Goal: Book appointment/travel/reservation

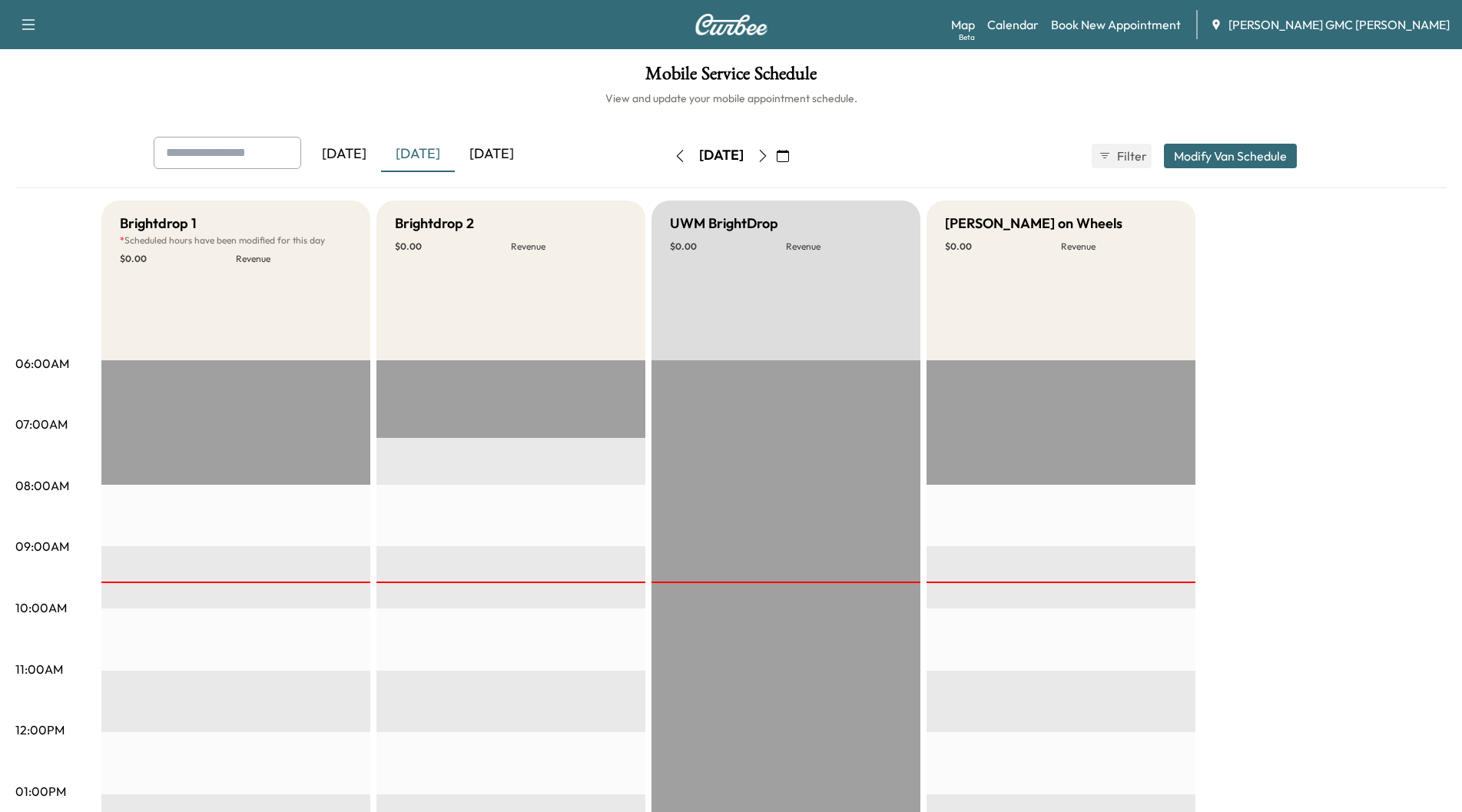
click at [406, 153] on div "[DATE]" at bounding box center [418, 154] width 74 height 35
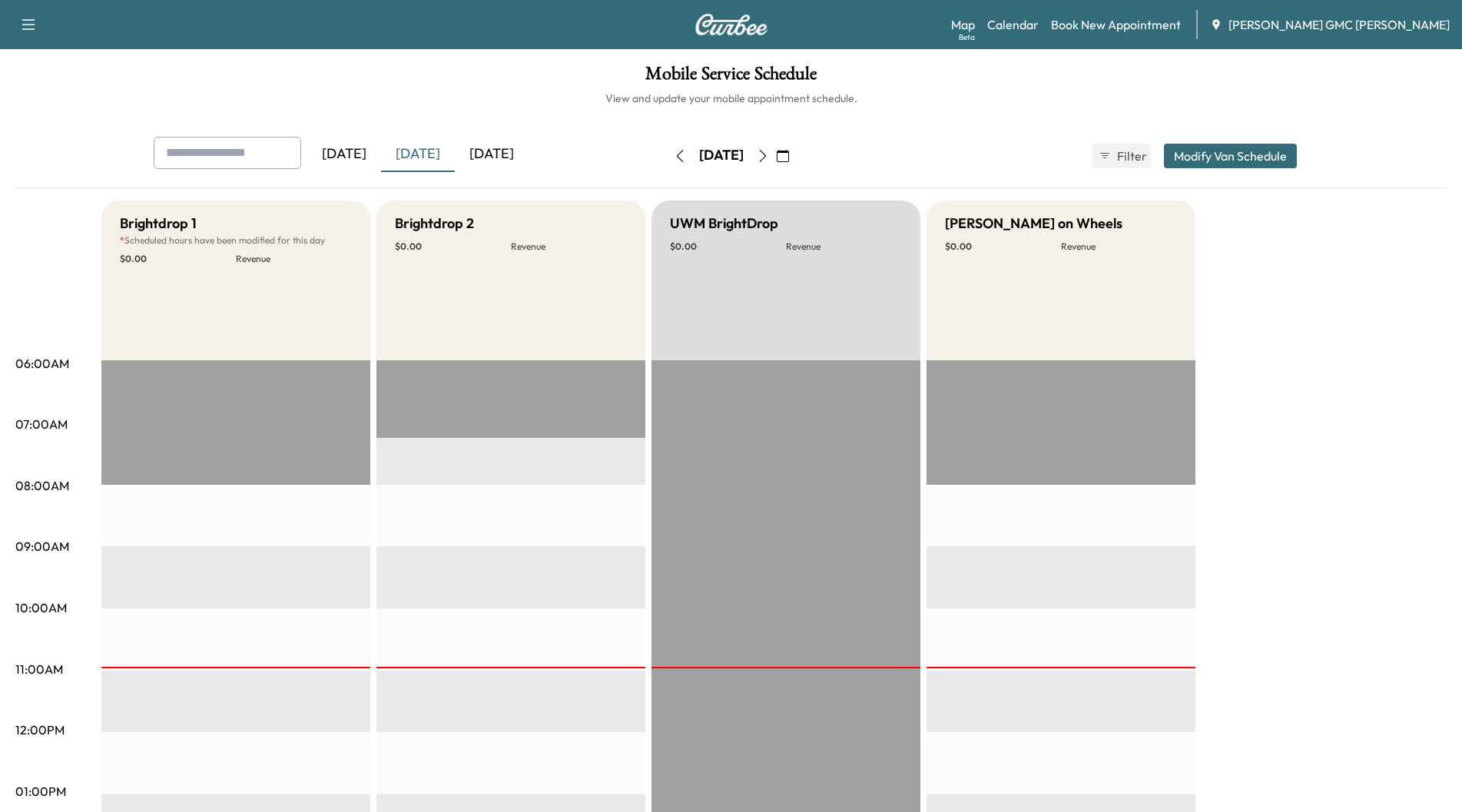
click at [473, 152] on div "[DATE]" at bounding box center [492, 154] width 74 height 35
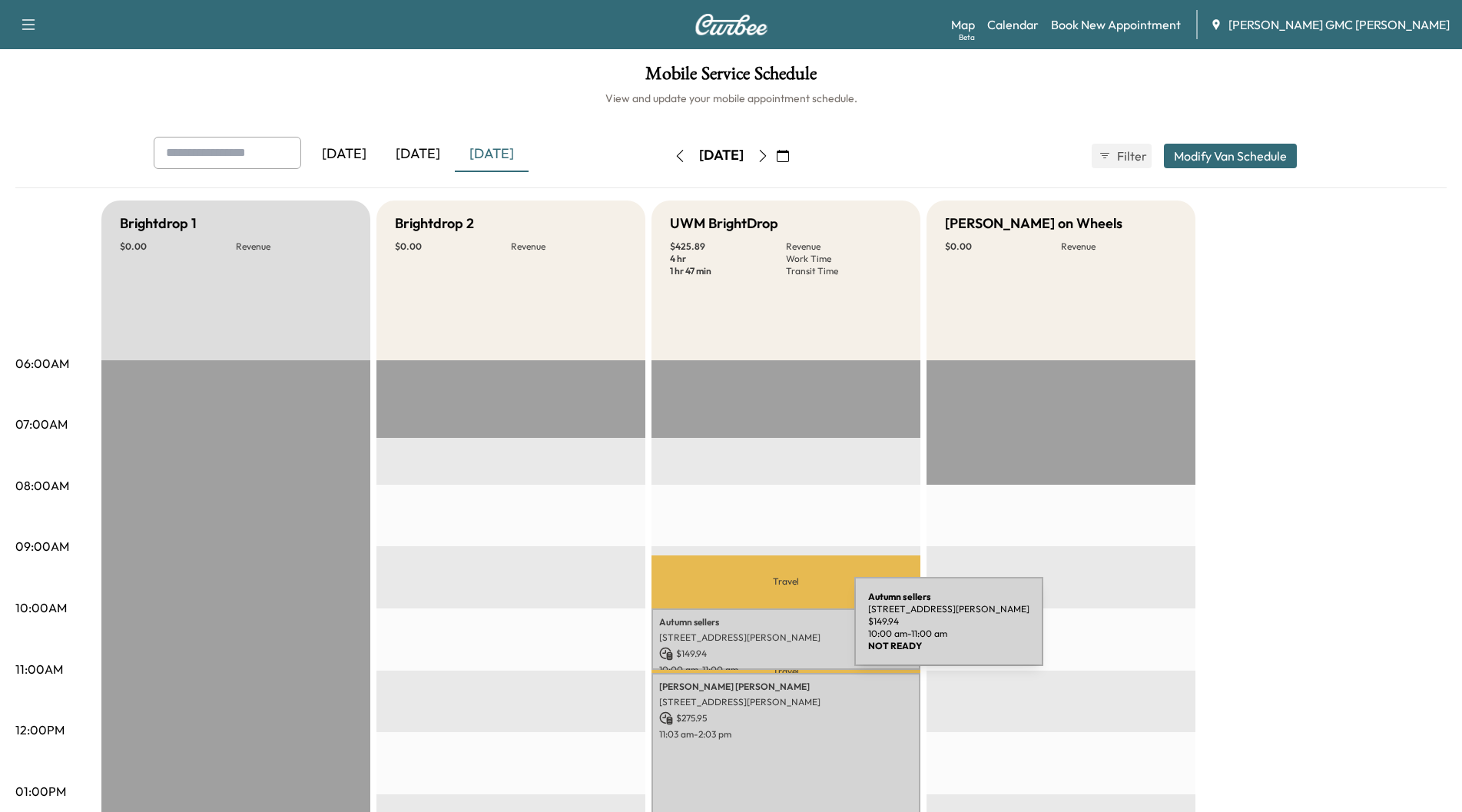
click at [739, 631] on p "[STREET_ADDRESS][PERSON_NAME]" at bounding box center [786, 637] width 254 height 12
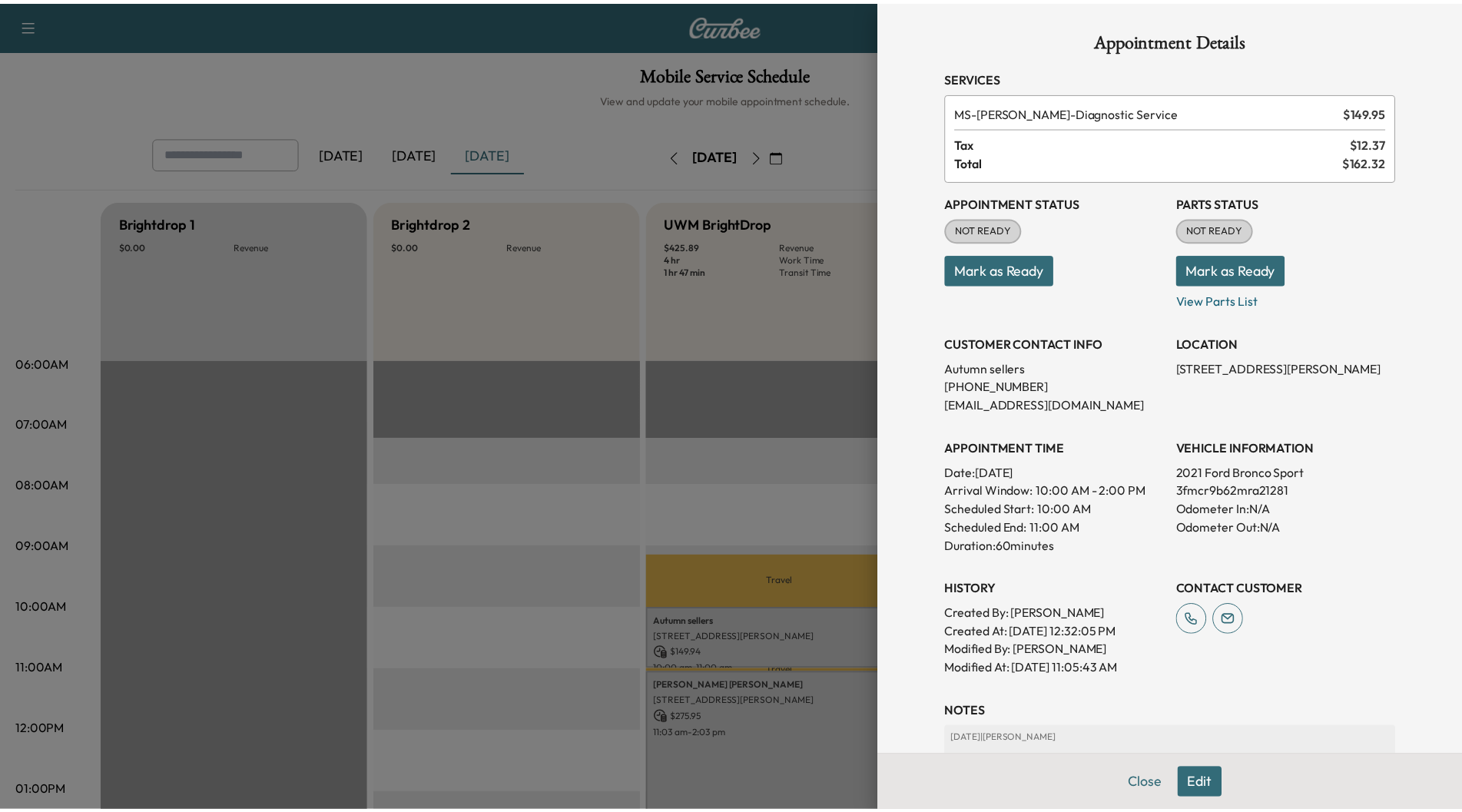
scroll to position [134, 0]
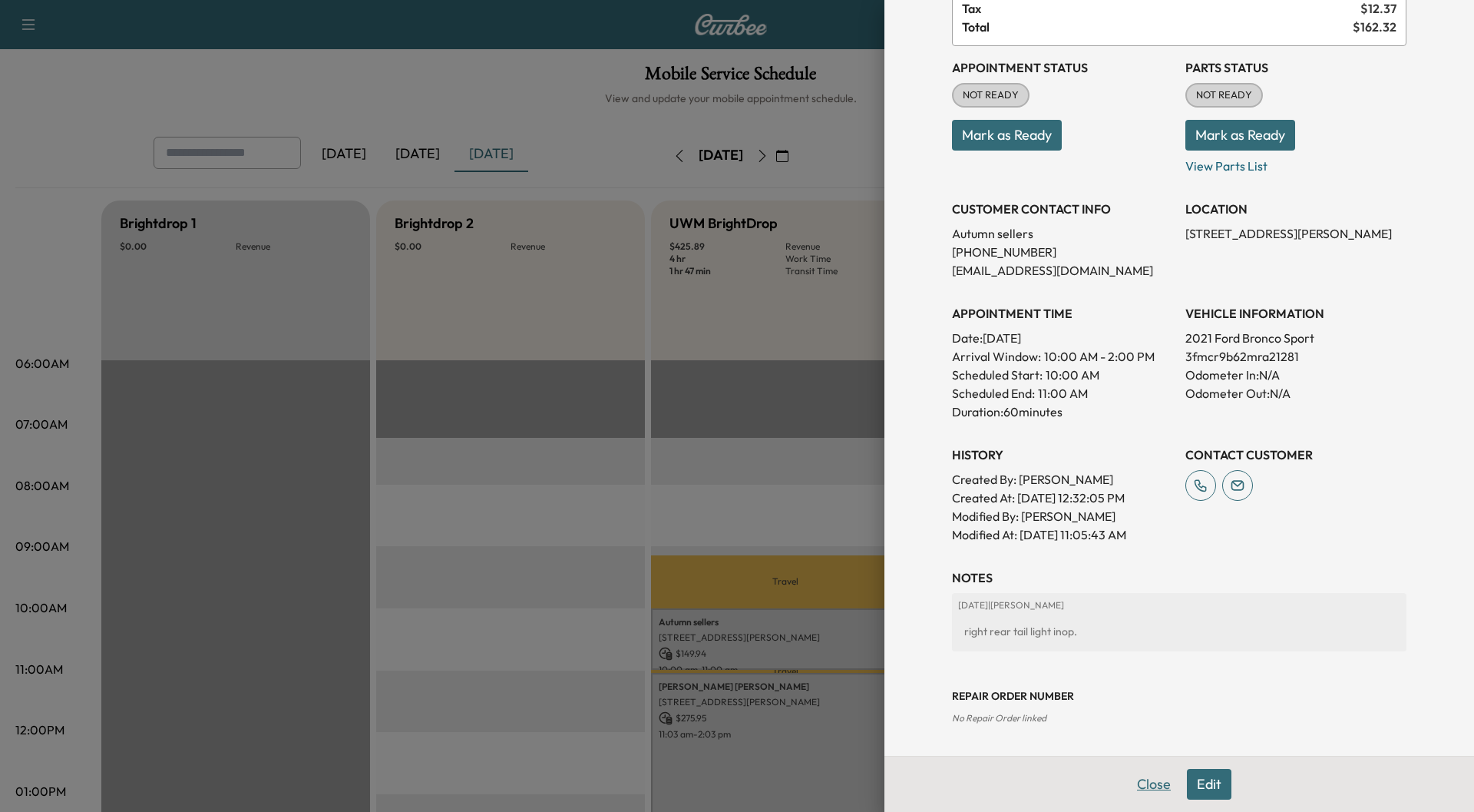
click at [1127, 785] on button "Close" at bounding box center [1154, 784] width 54 height 30
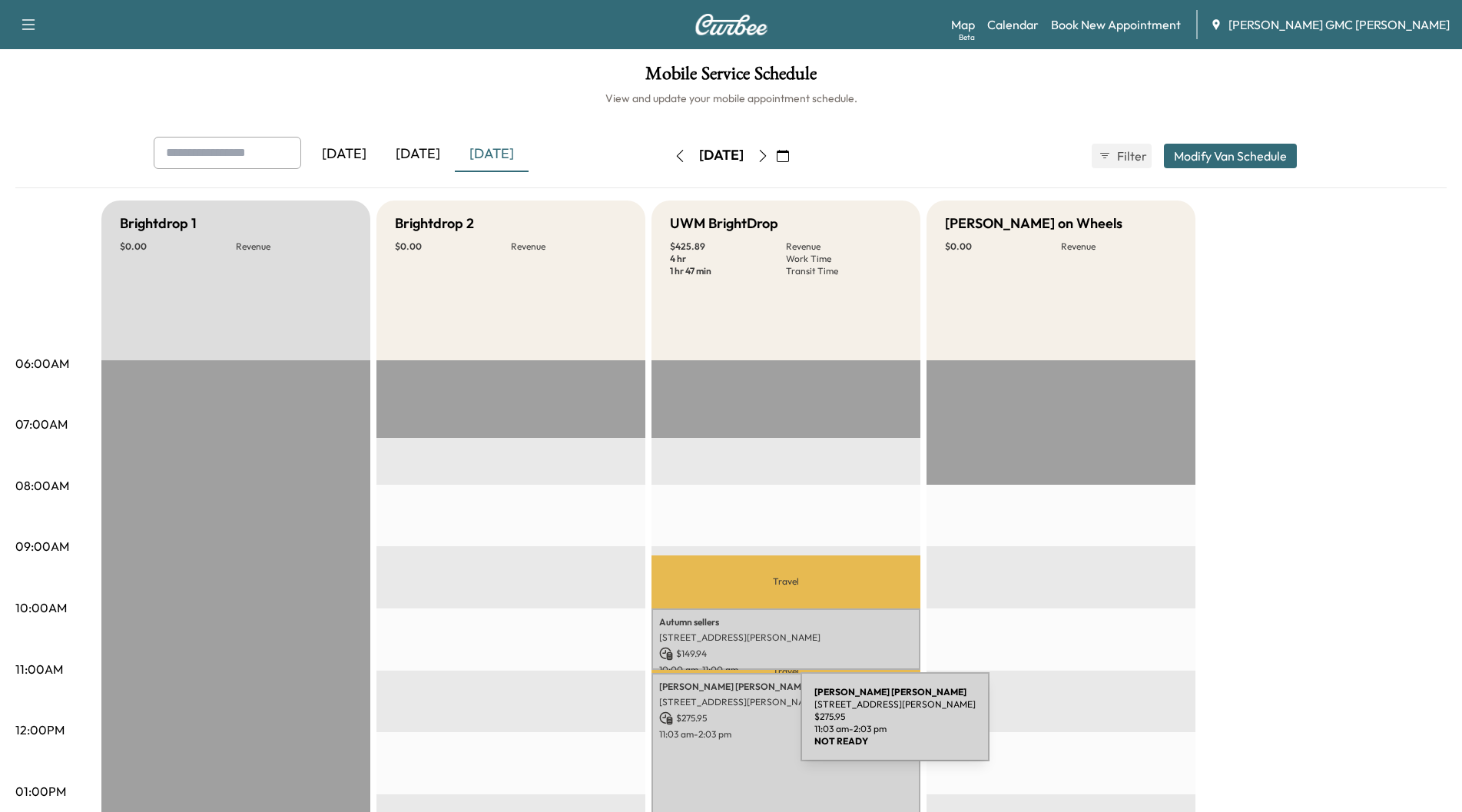
click at [686, 728] on p "11:03 am - 2:03 pm" at bounding box center [786, 733] width 254 height 12
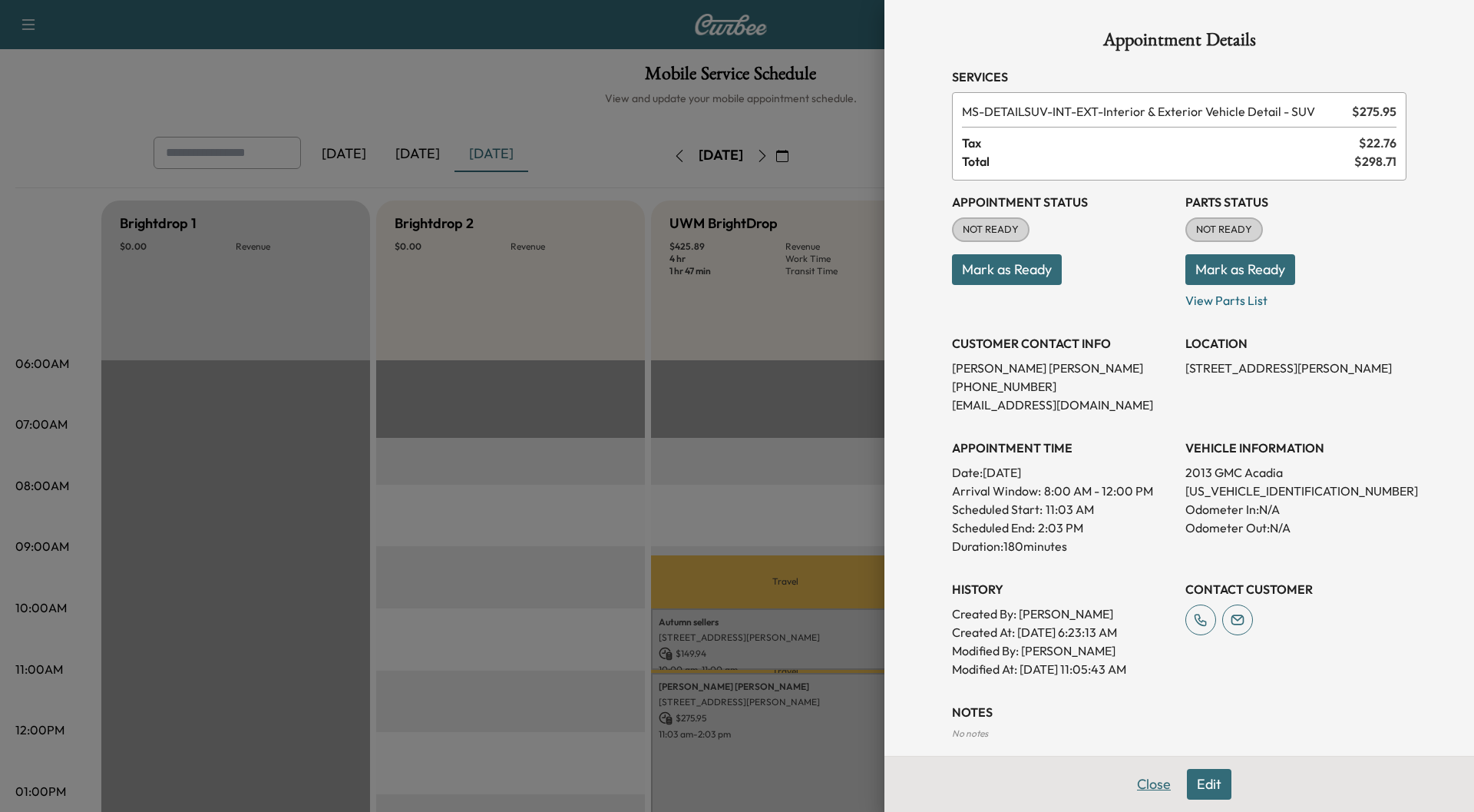
click at [1134, 777] on button "Close" at bounding box center [1154, 784] width 54 height 30
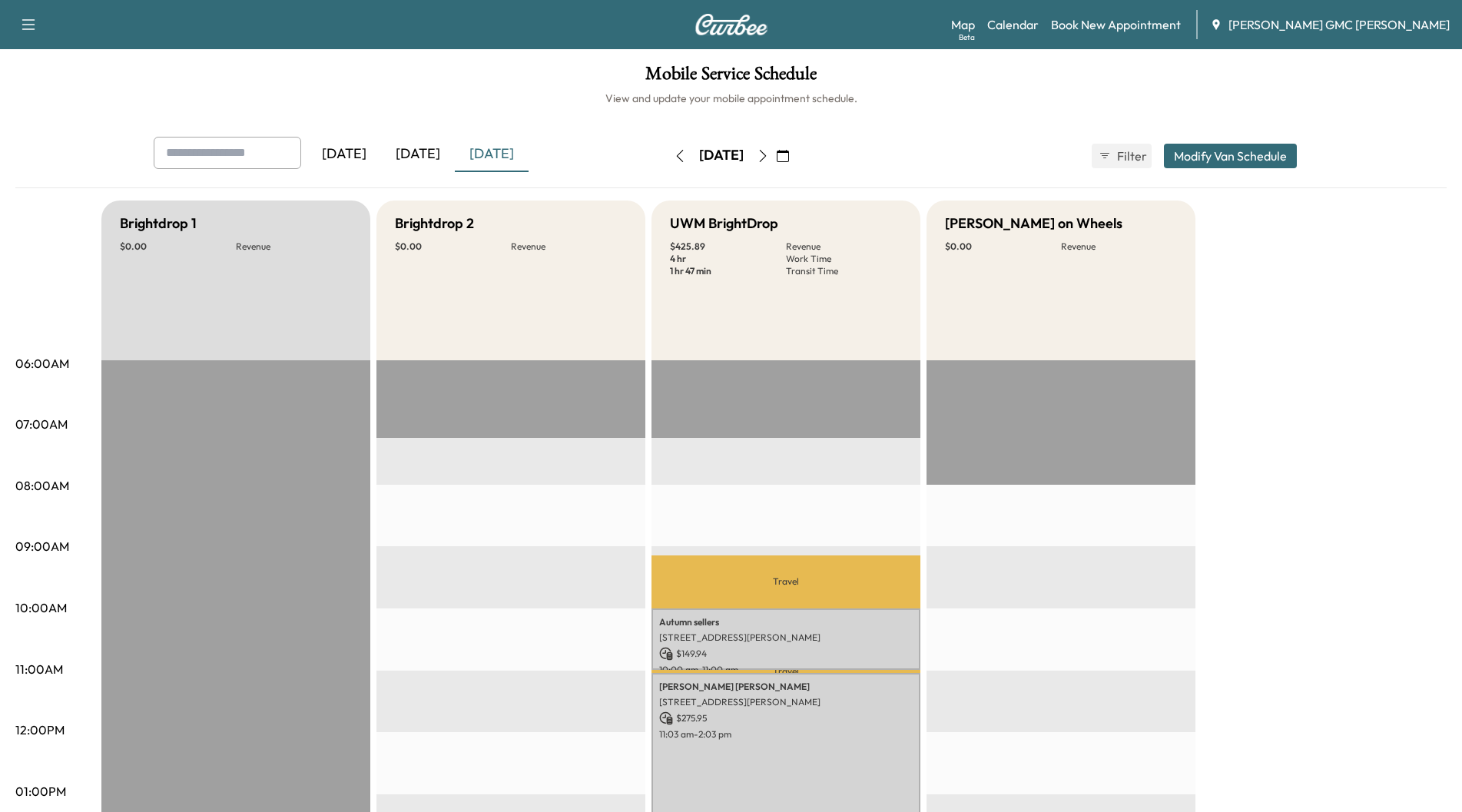
click at [769, 157] on icon "button" at bounding box center [763, 156] width 12 height 12
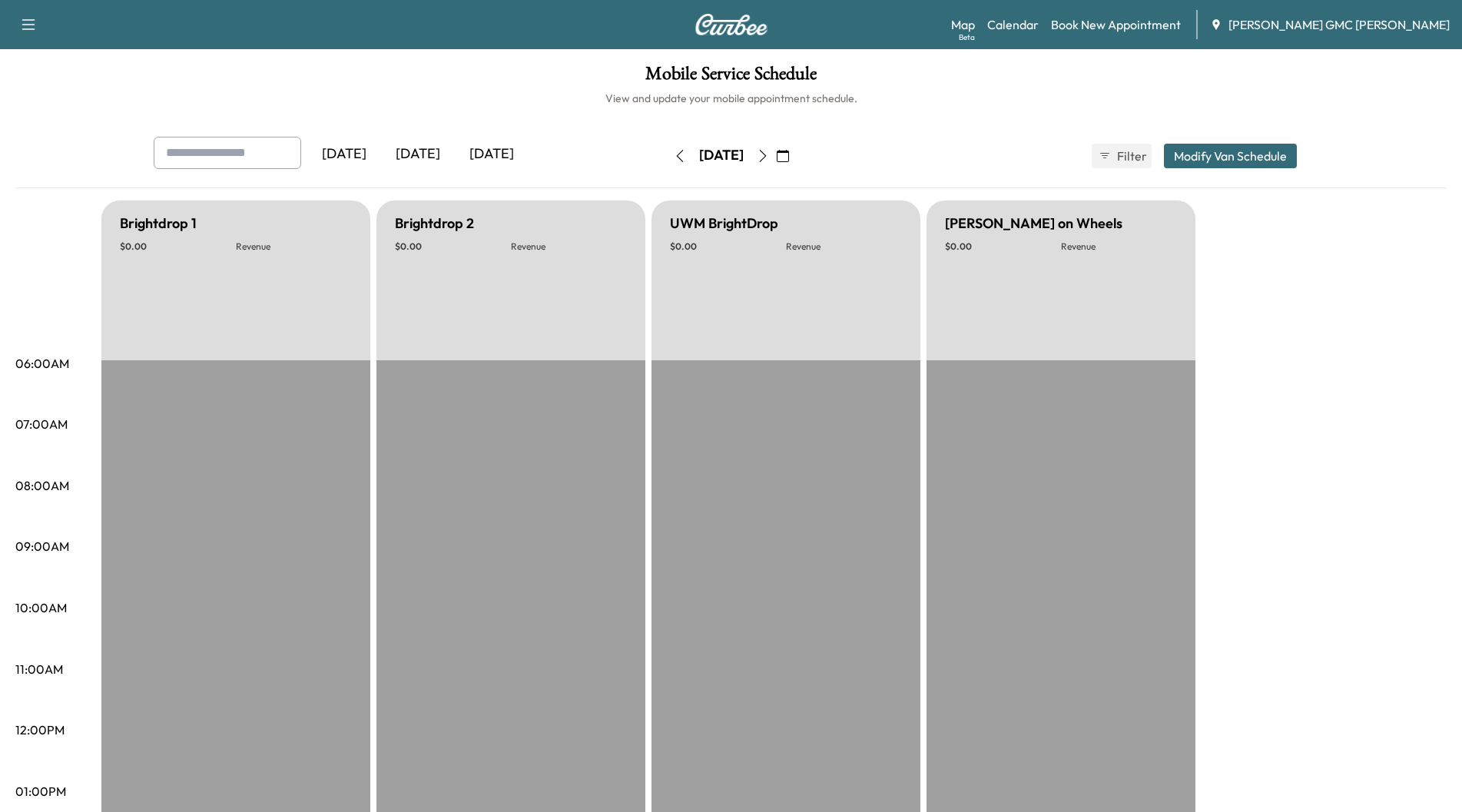
click at [769, 157] on icon "button" at bounding box center [763, 156] width 12 height 12
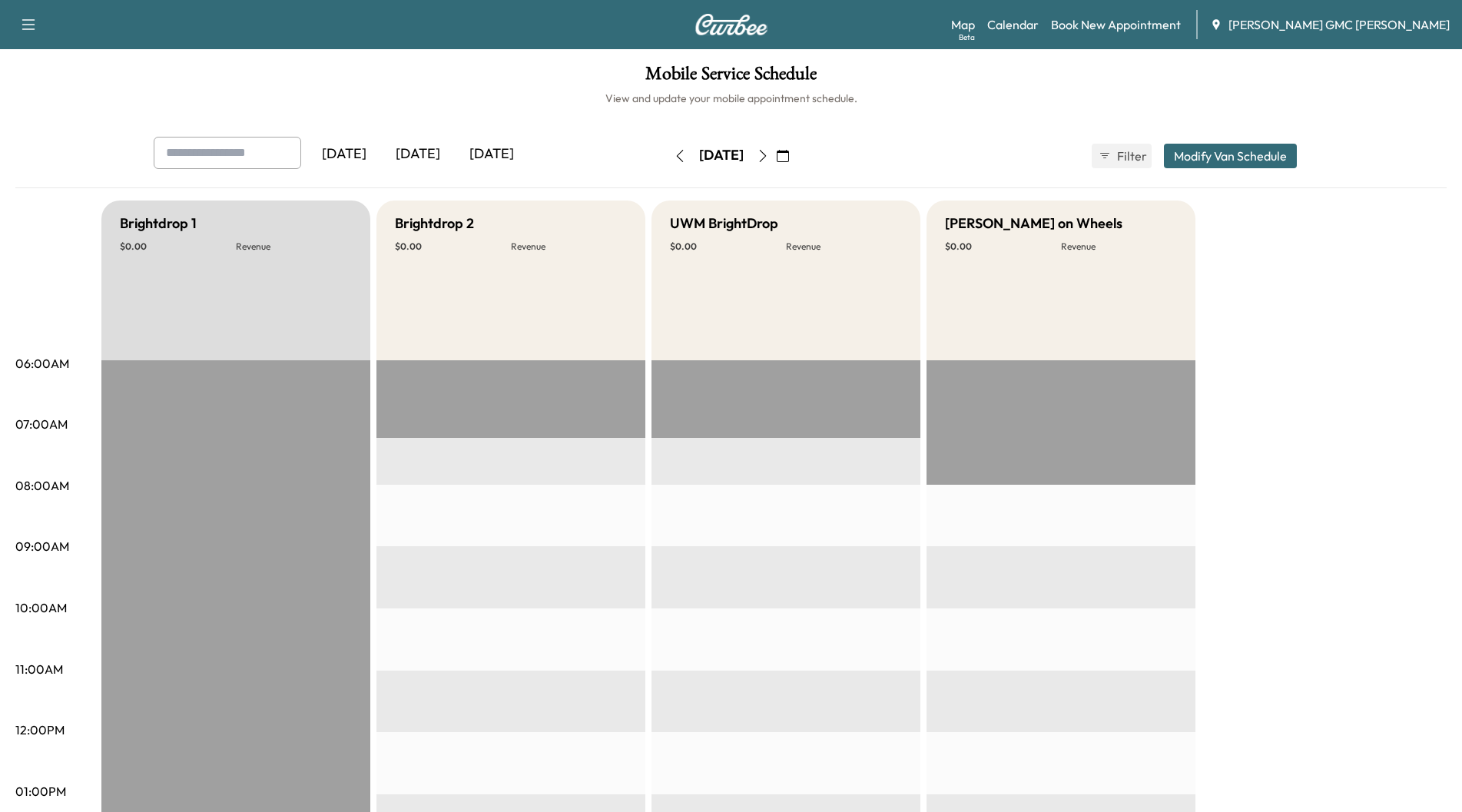
click at [769, 157] on icon "button" at bounding box center [763, 156] width 12 height 12
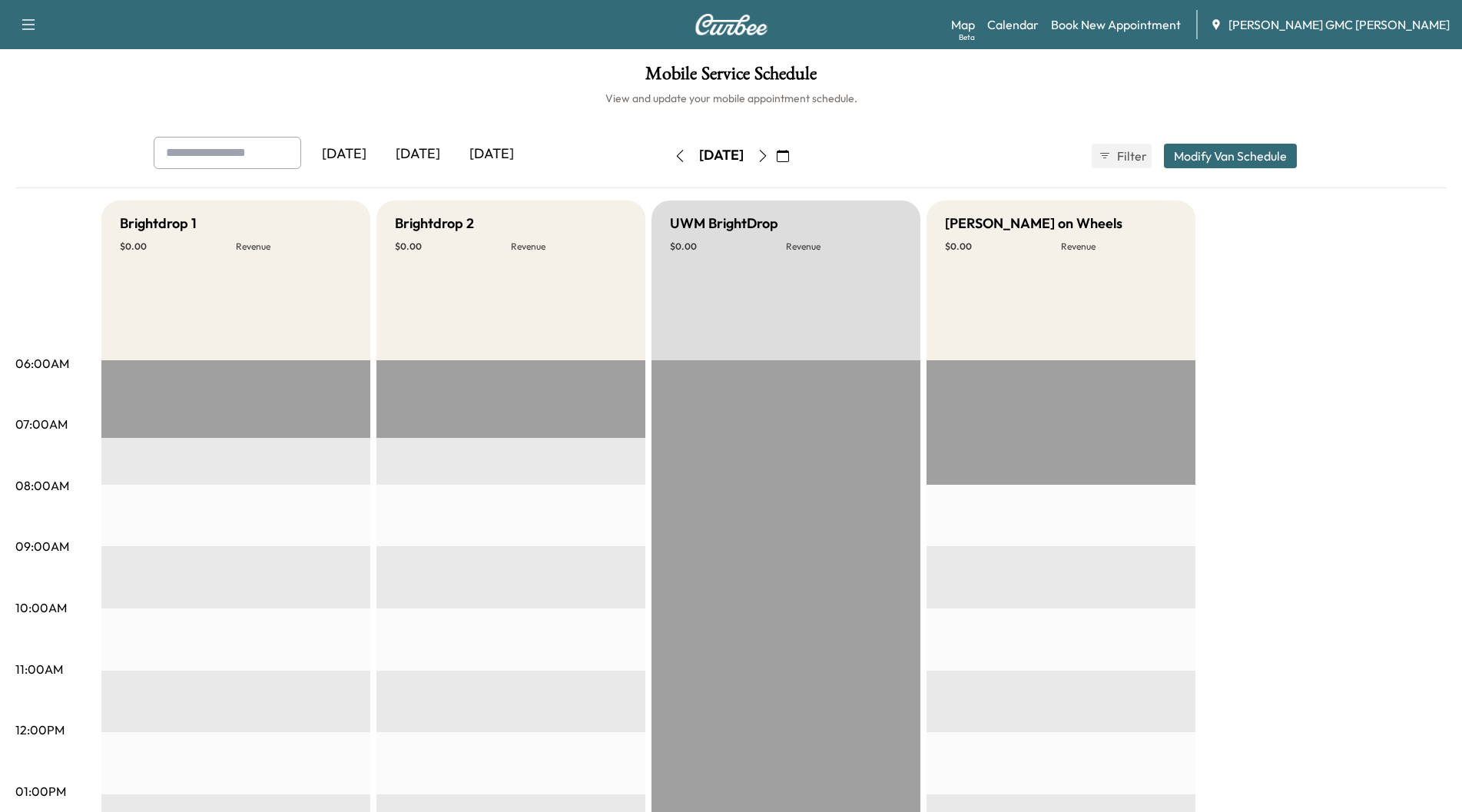
click at [769, 157] on icon "button" at bounding box center [763, 156] width 12 height 12
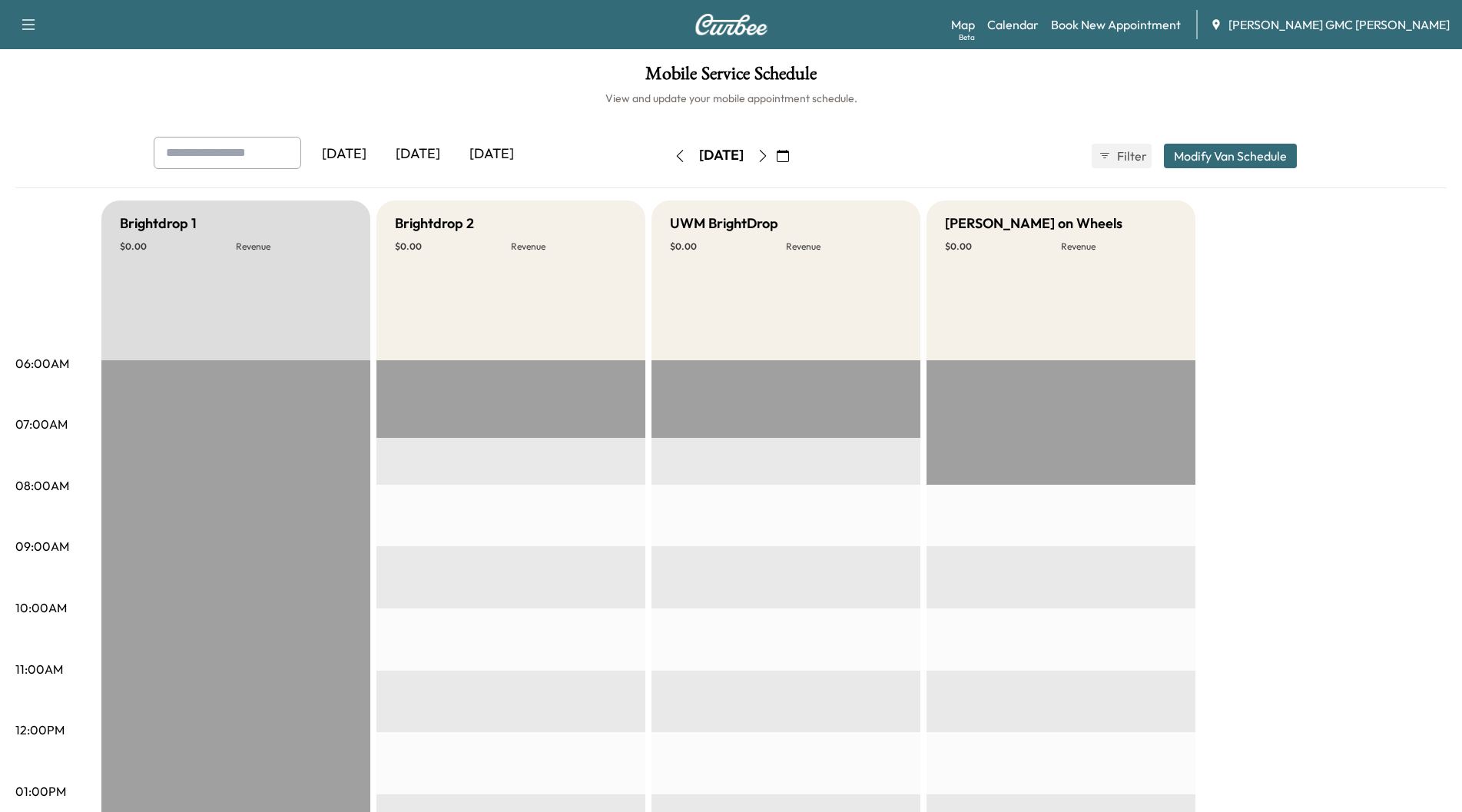
click at [776, 157] on div "[DATE]" at bounding box center [722, 156] width 109 height 25
click at [769, 159] on icon "button" at bounding box center [763, 156] width 12 height 12
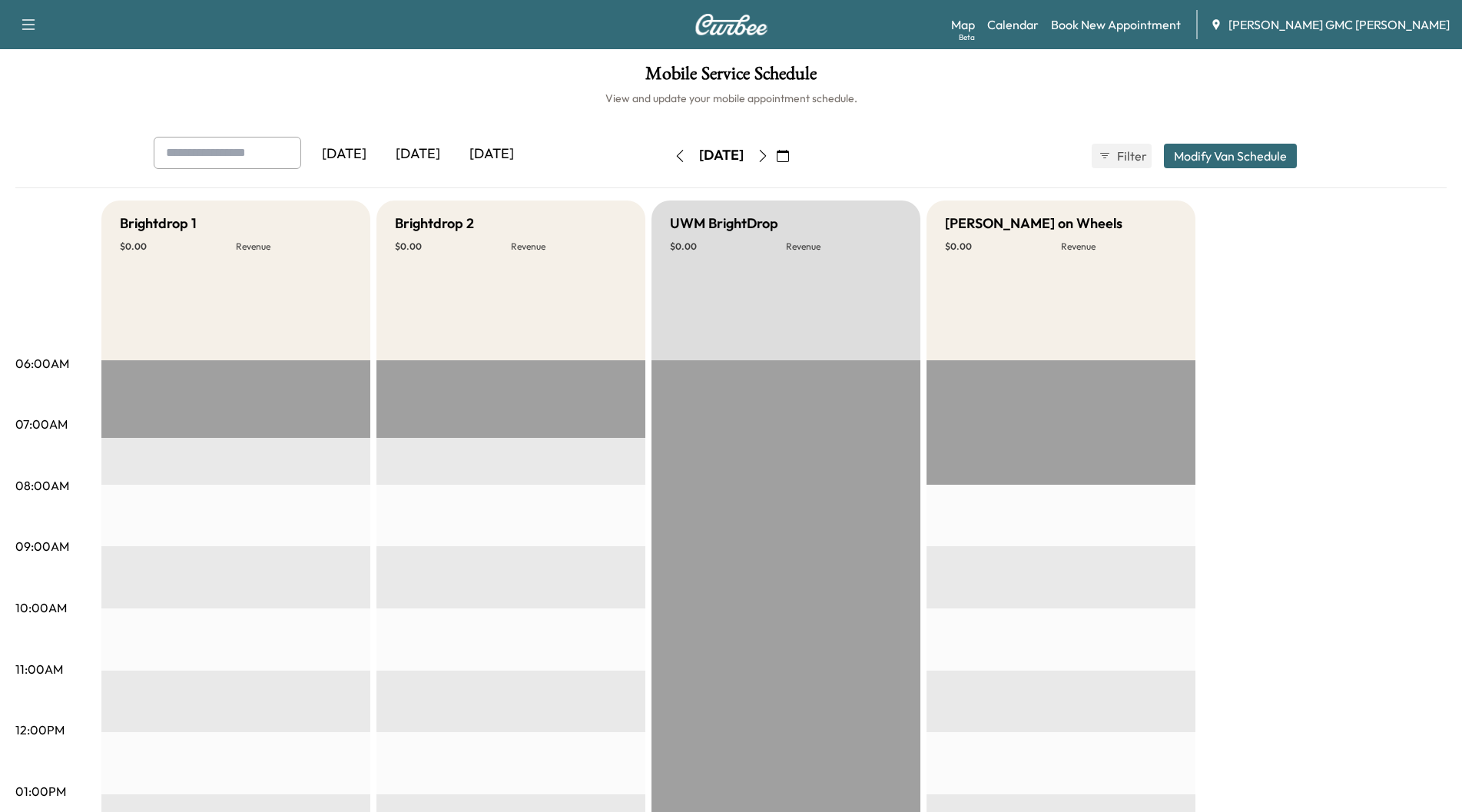
click at [769, 159] on icon "button" at bounding box center [763, 156] width 12 height 12
